Goal: Task Accomplishment & Management: Manage account settings

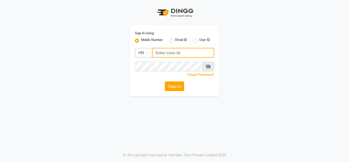
type input "8177867332"
click at [199, 40] on label "User ID" at bounding box center [204, 41] width 11 height 6
click at [199, 40] on input "User ID" at bounding box center [200, 39] width 3 height 3
radio input "true"
radio input "false"
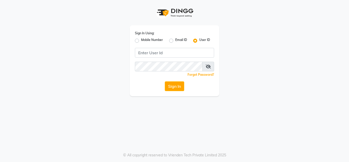
click at [141, 41] on label "Mobile Number" at bounding box center [152, 41] width 22 height 6
click at [141, 41] on input "Mobile Number" at bounding box center [142, 39] width 3 height 3
radio input "true"
radio input "false"
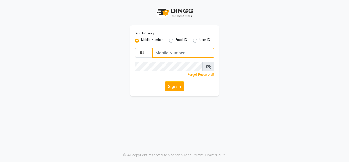
drag, startPoint x: 160, startPoint y: 52, endPoint x: 167, endPoint y: 55, distance: 8.2
click at [160, 52] on input "Username" at bounding box center [183, 53] width 62 height 10
type input "8177867332"
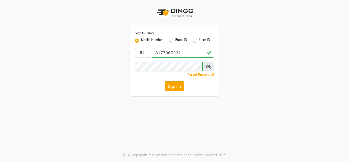
click at [165, 85] on button "Sign In" at bounding box center [174, 86] width 19 height 10
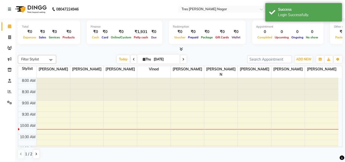
click at [134, 57] on span at bounding box center [134, 59] width 6 height 8
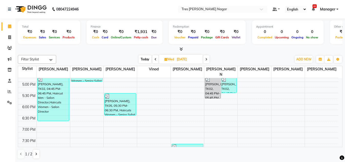
scroll to position [218, 0]
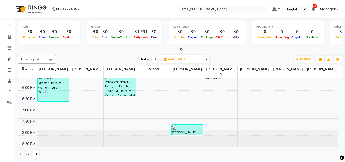
click at [183, 48] on div at bounding box center [180, 48] width 324 height 5
click at [181, 48] on icon at bounding box center [180, 49] width 3 height 4
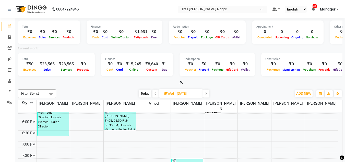
click at [182, 81] on icon at bounding box center [180, 82] width 3 height 4
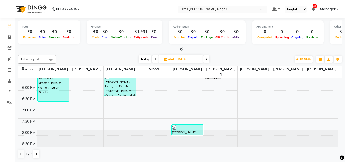
click at [205, 59] on span at bounding box center [206, 59] width 6 height 8
type input "[DATE]"
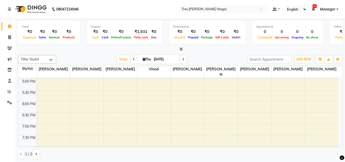
scroll to position [116, 0]
